Goal: Task Accomplishment & Management: Manage account settings

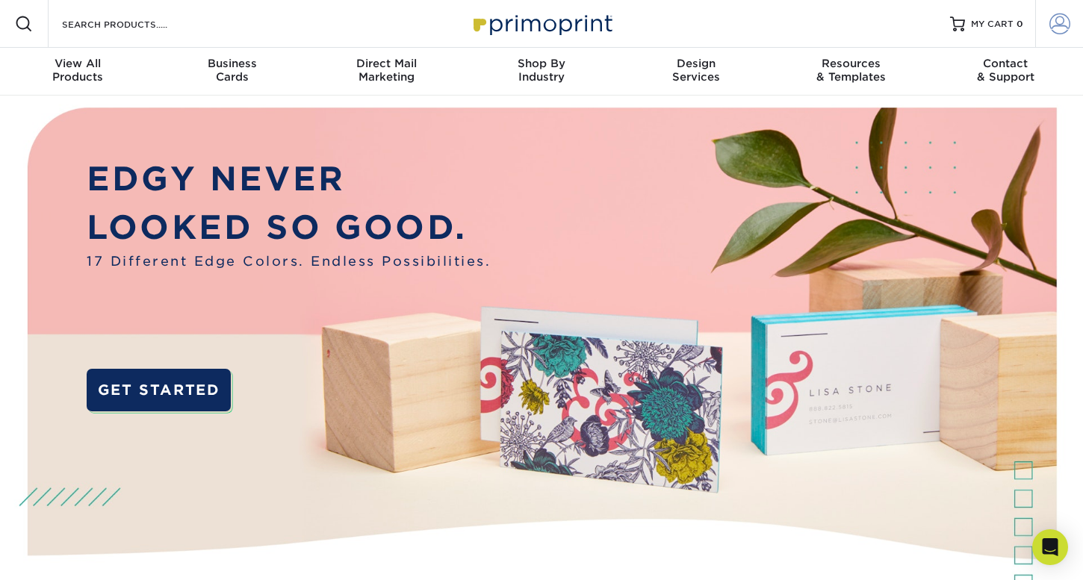
click at [1062, 28] on span at bounding box center [1059, 23] width 21 height 21
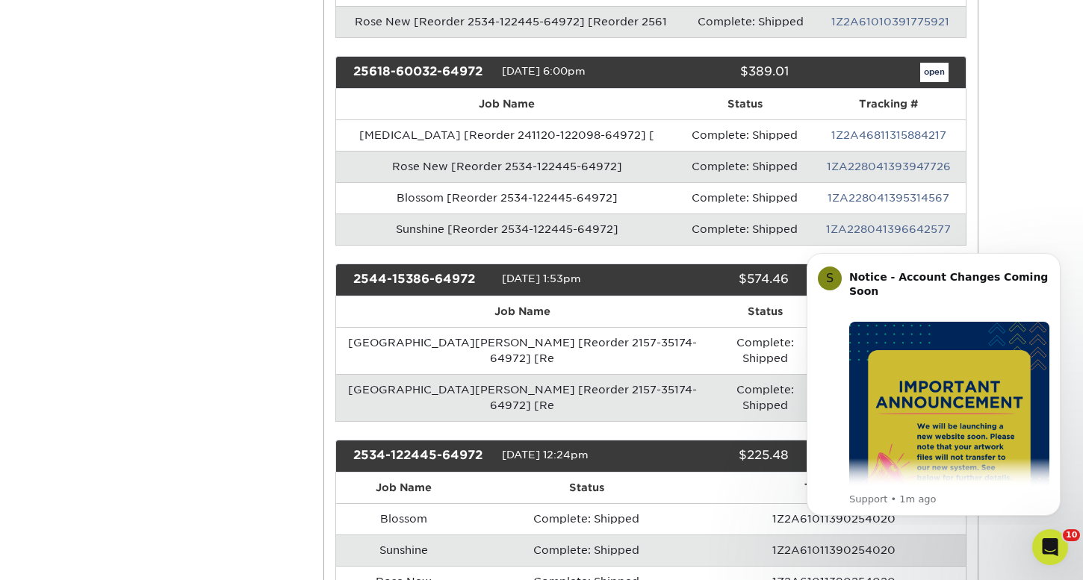
scroll to position [410, 0]
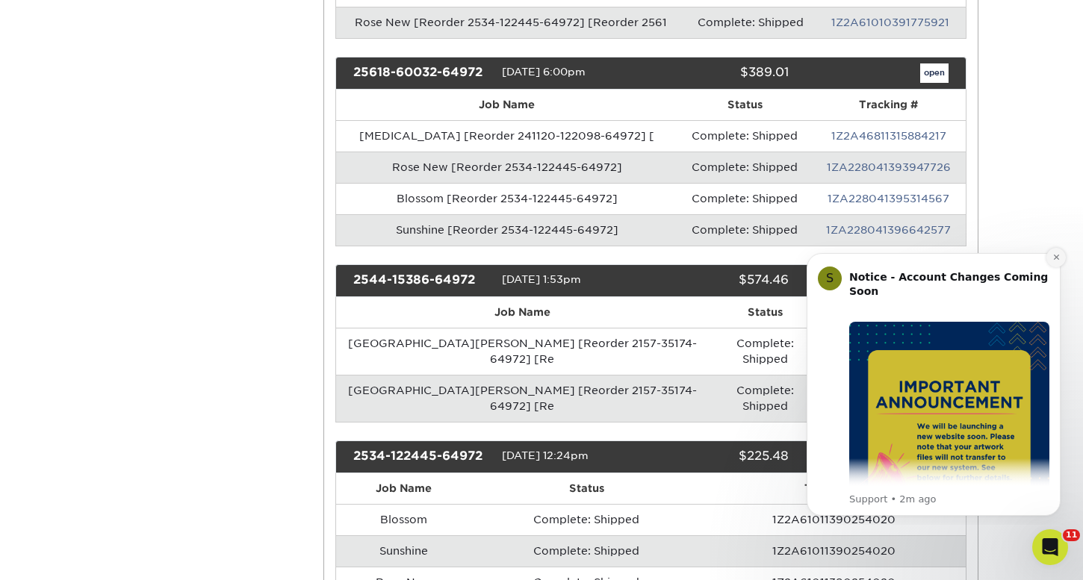
click at [1059, 255] on icon "Dismiss notification" at bounding box center [1056, 257] width 8 height 8
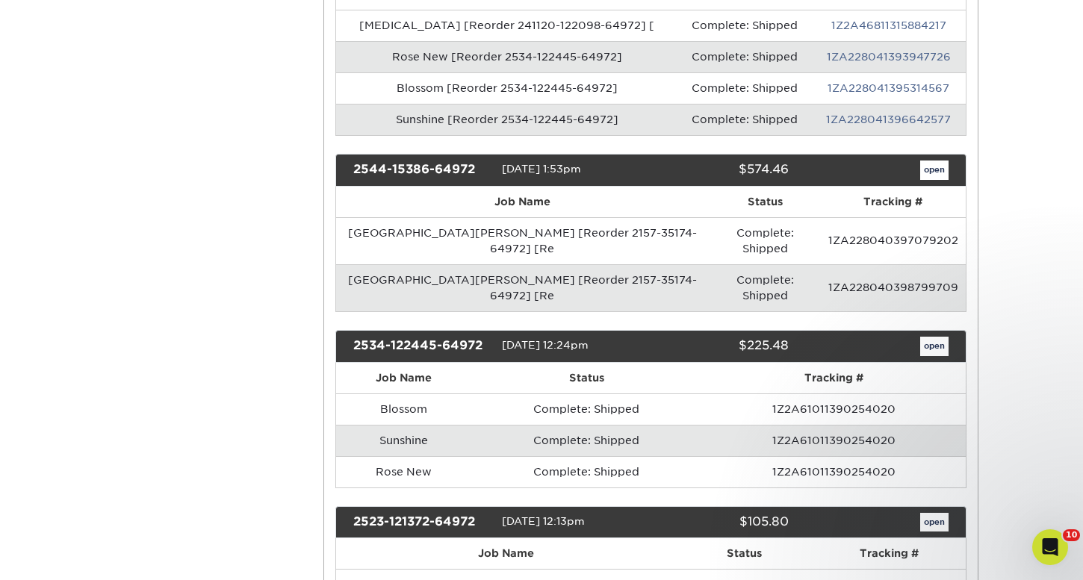
scroll to position [521, 0]
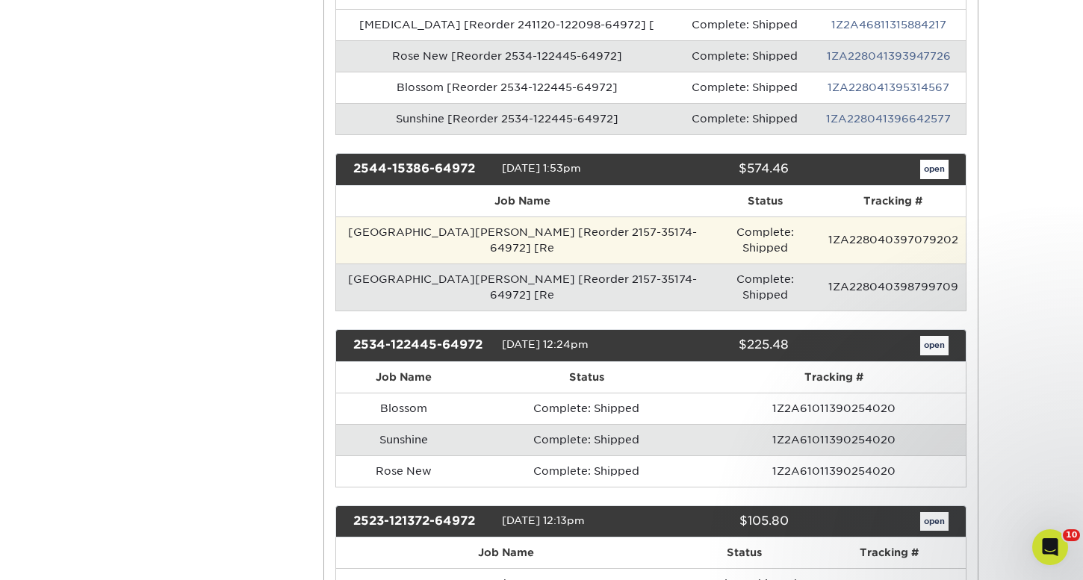
click at [466, 234] on td "[GEOGRAPHIC_DATA][PERSON_NAME] [Reorder 2157-35174-64972] [Re" at bounding box center [522, 240] width 373 height 47
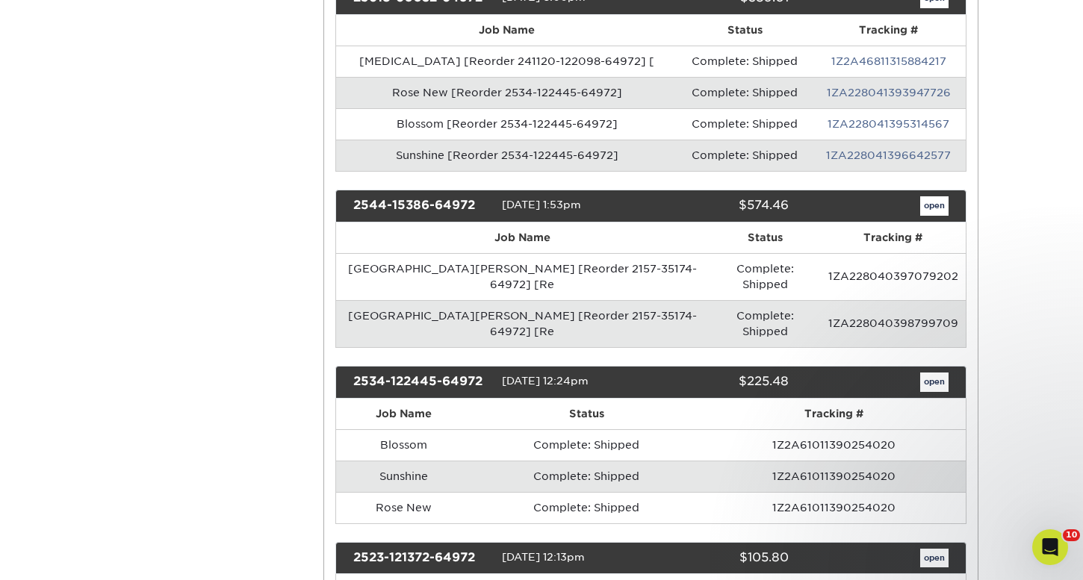
scroll to position [476, 0]
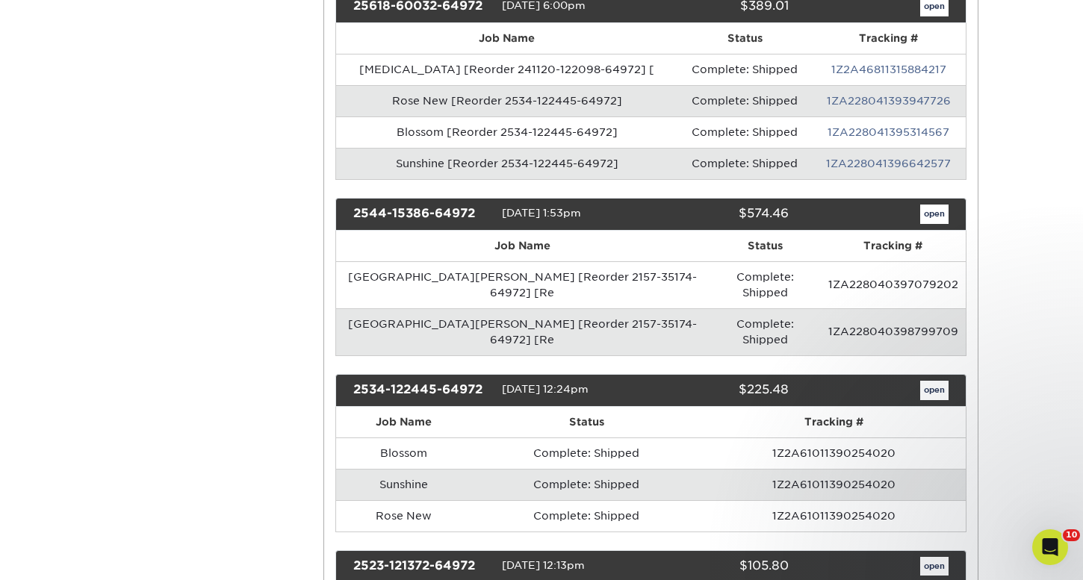
click at [933, 213] on link "open" at bounding box center [934, 214] width 28 height 19
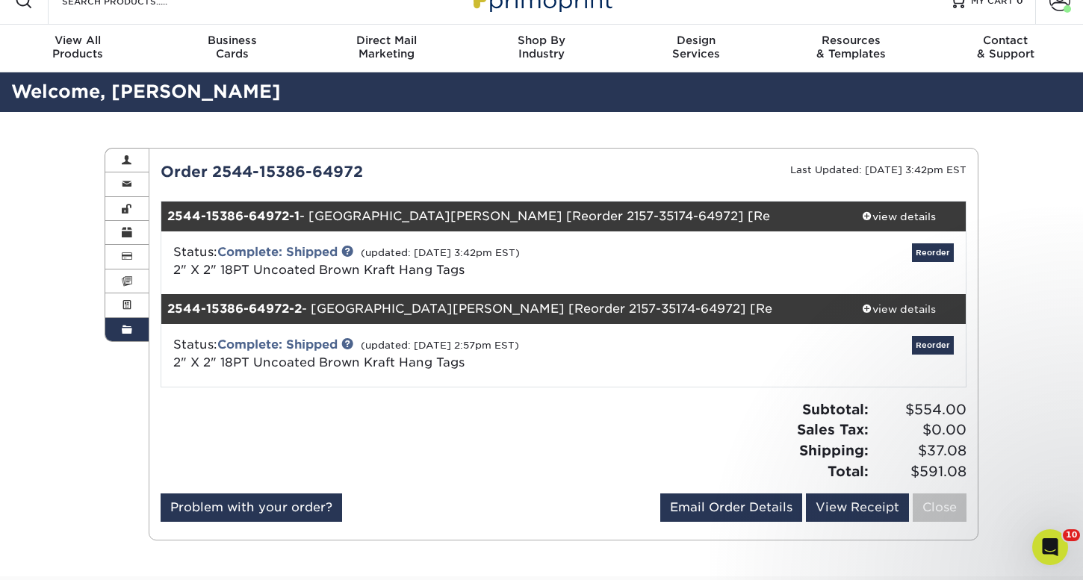
scroll to position [22, 0]
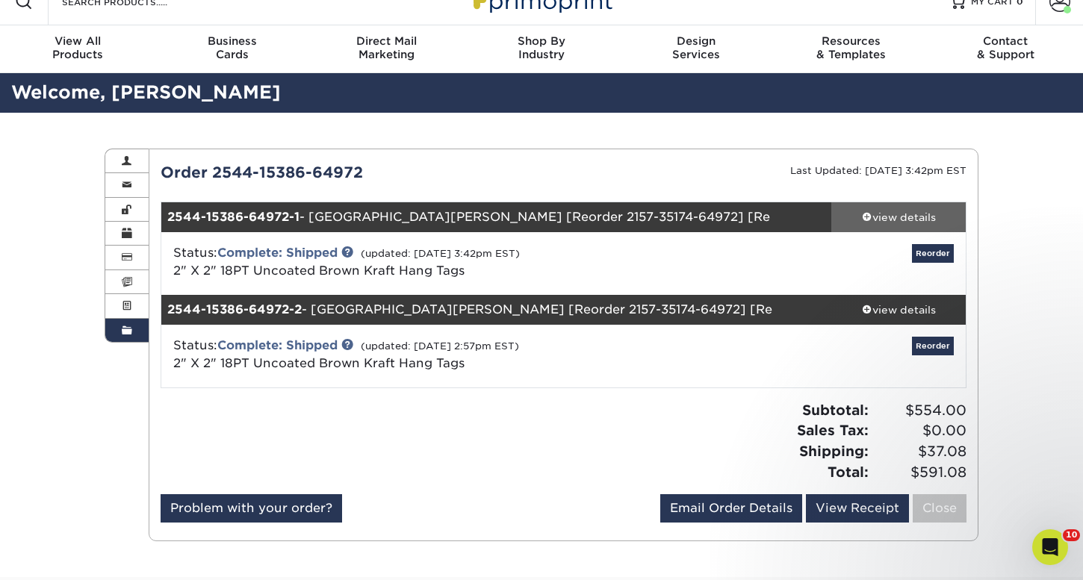
click at [893, 220] on div "view details" at bounding box center [898, 217] width 134 height 15
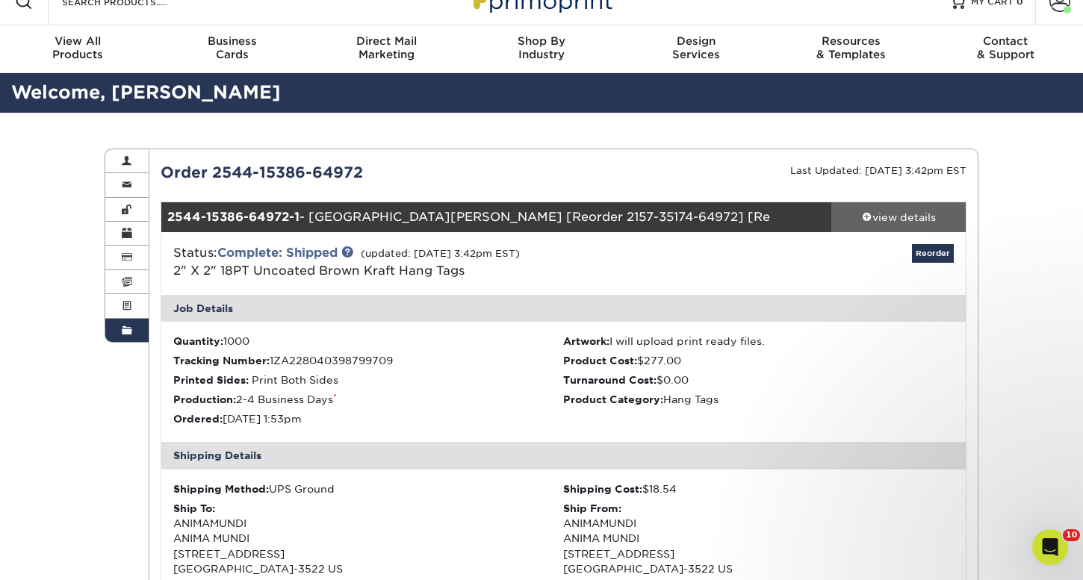
click at [927, 212] on div "view details" at bounding box center [898, 217] width 134 height 15
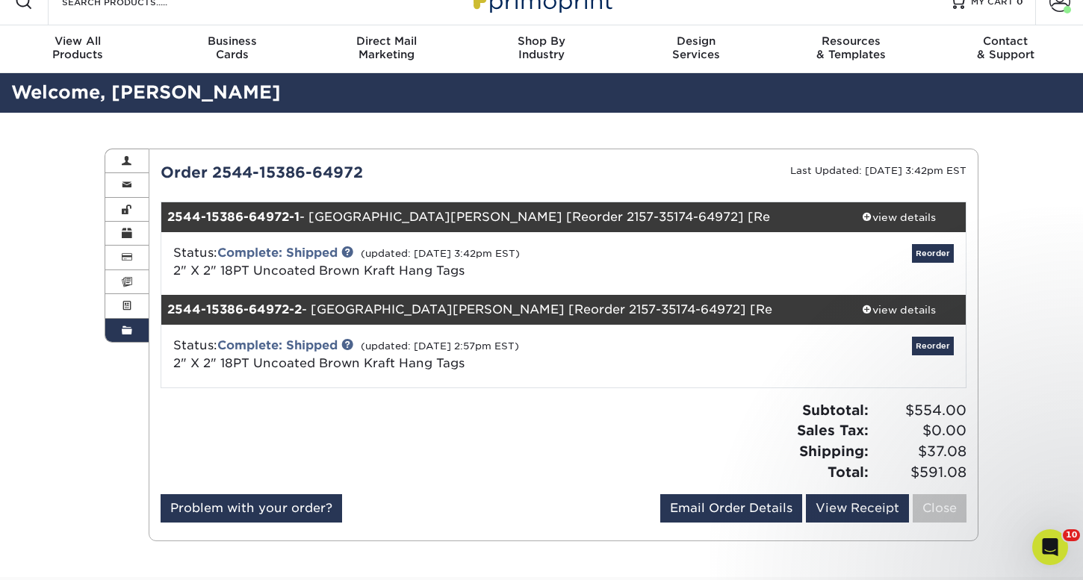
click at [381, 213] on div "2544-15386-64972-1 - [GEOGRAPHIC_DATA][PERSON_NAME] [Reorder 2157-35174-64972] …" at bounding box center [496, 217] width 671 height 30
click at [926, 253] on link "Reorder" at bounding box center [933, 253] width 42 height 19
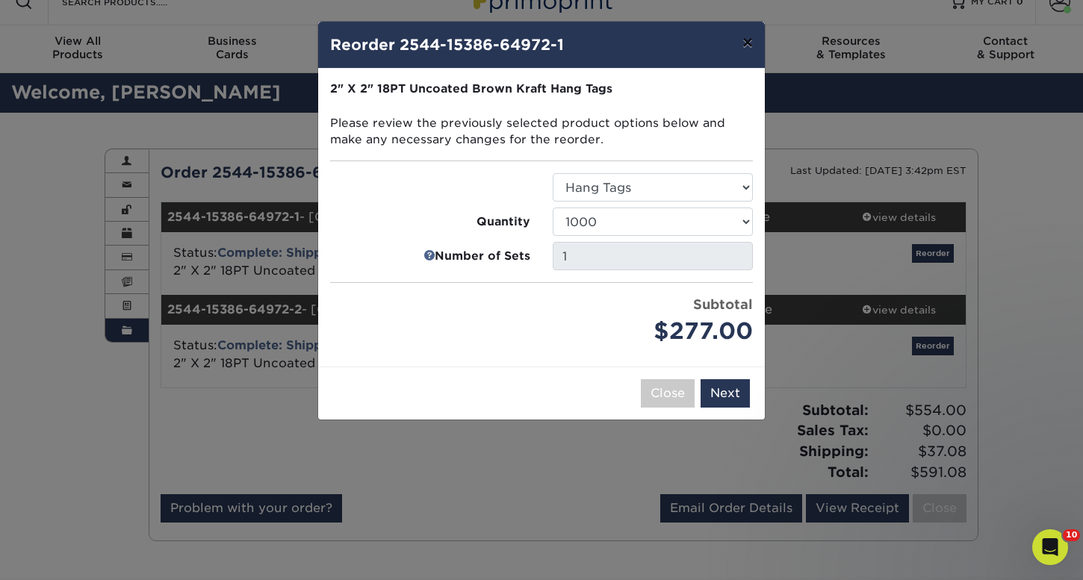
click at [744, 52] on button "×" at bounding box center [747, 43] width 34 height 42
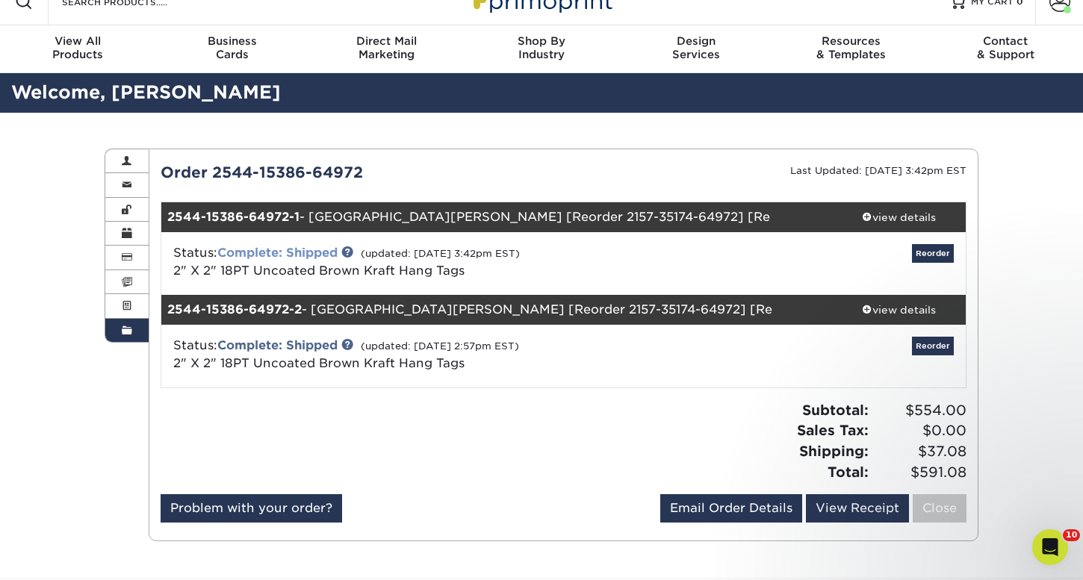
click at [332, 254] on link "Complete: Shipped" at bounding box center [277, 253] width 120 height 14
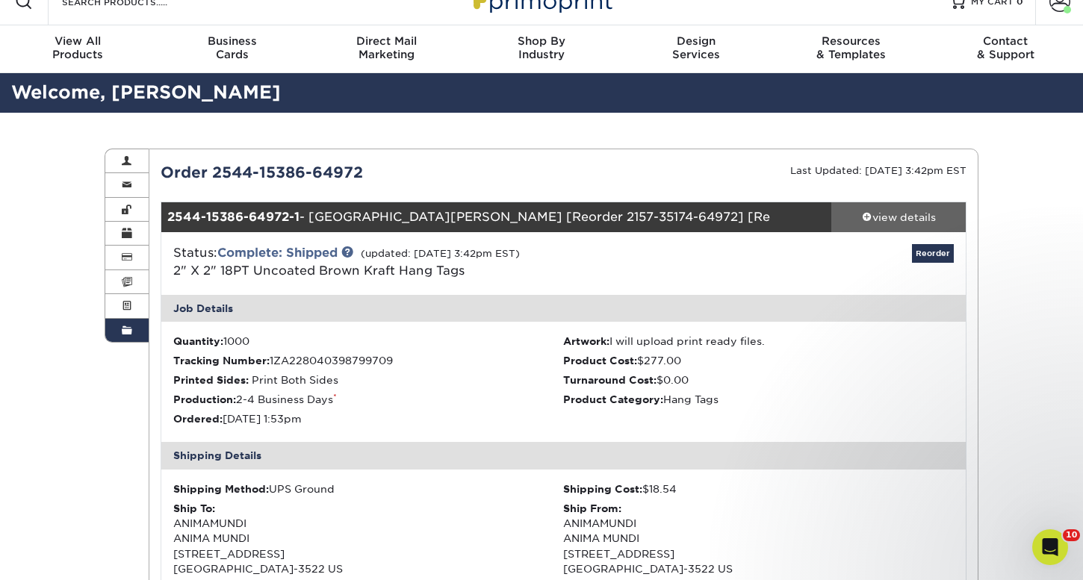
click at [896, 220] on div "view details" at bounding box center [898, 217] width 134 height 15
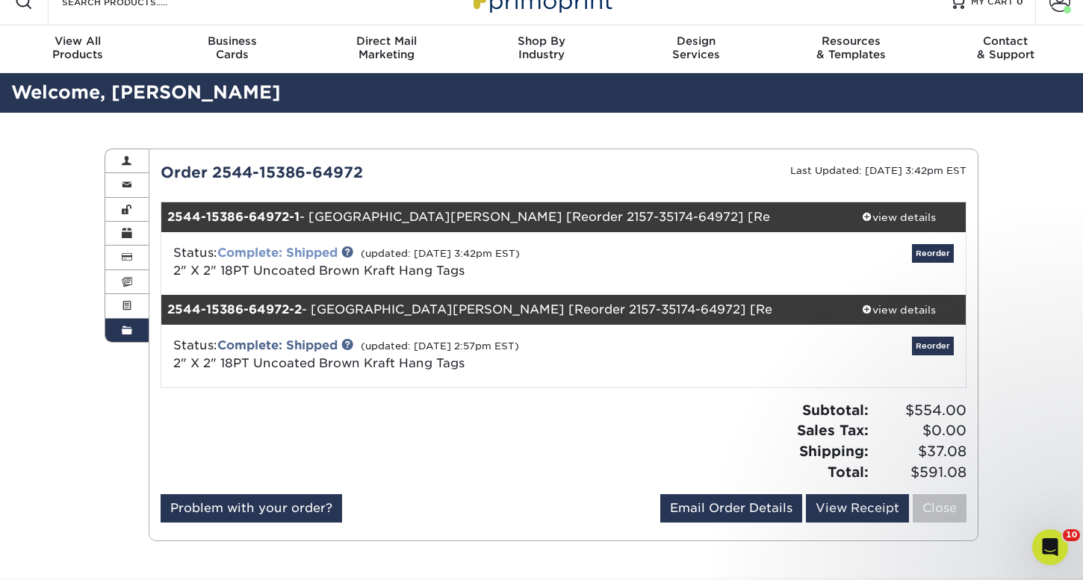
click at [298, 253] on link "Complete: Shipped" at bounding box center [277, 253] width 120 height 14
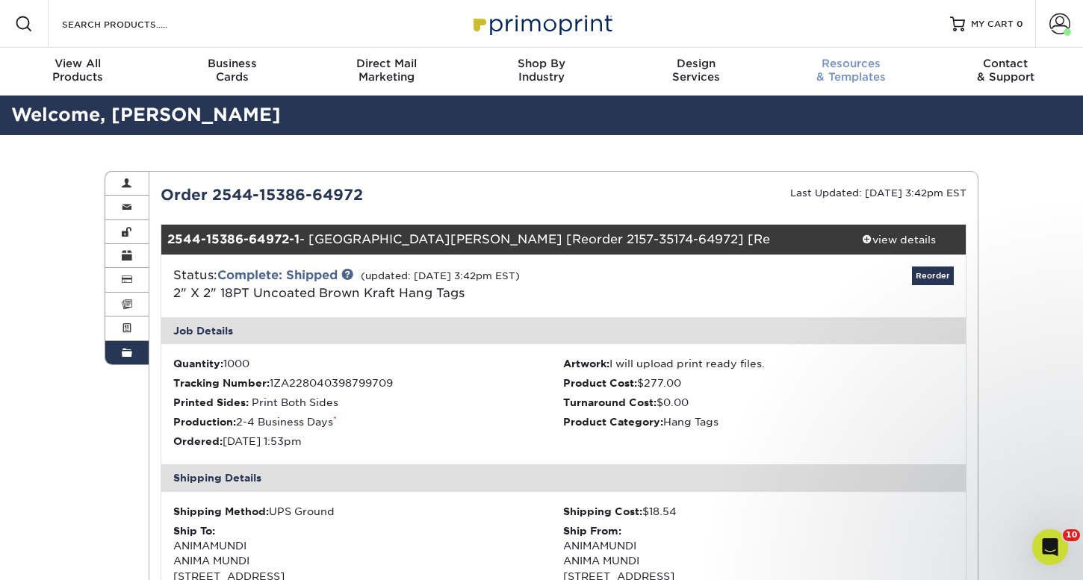
scroll to position [0, 0]
click at [1057, 31] on span at bounding box center [1059, 23] width 21 height 21
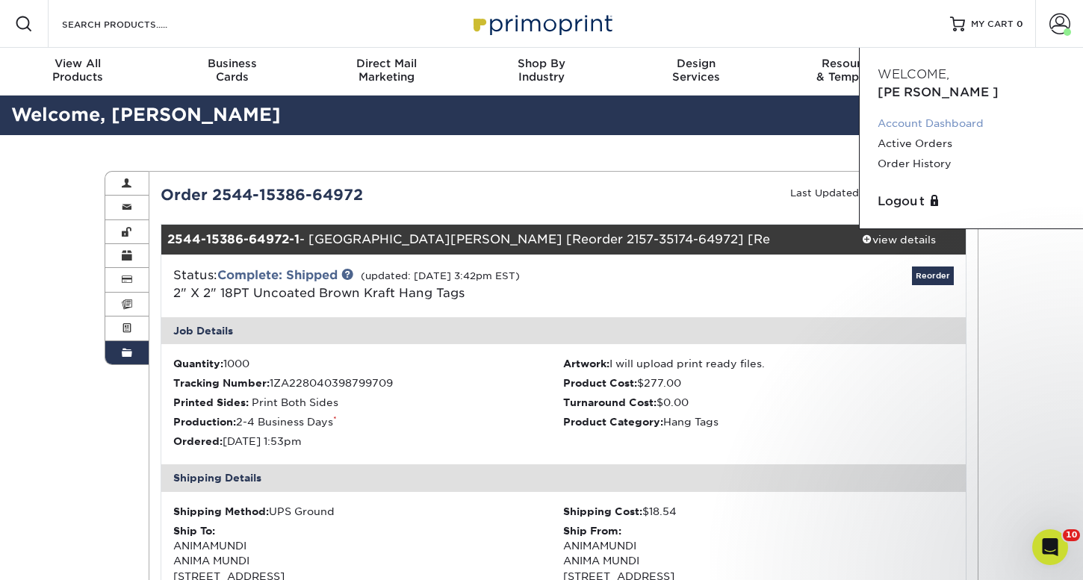
click at [952, 114] on link "Account Dashboard" at bounding box center [970, 124] width 187 height 20
